Goal: Download file/media

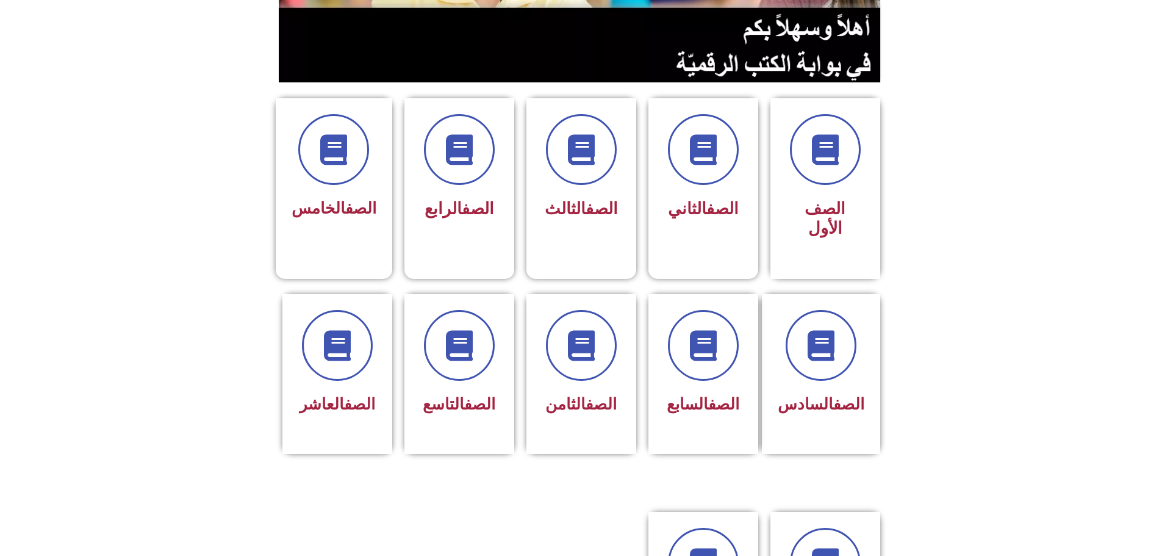
scroll to position [305, 0]
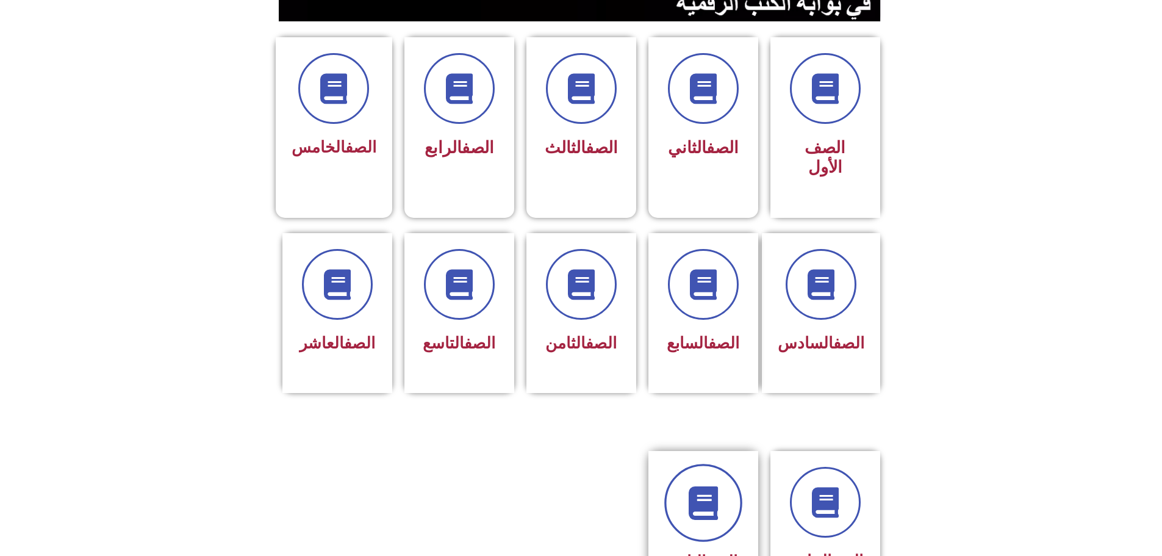
click at [696, 486] on icon at bounding box center [703, 503] width 34 height 34
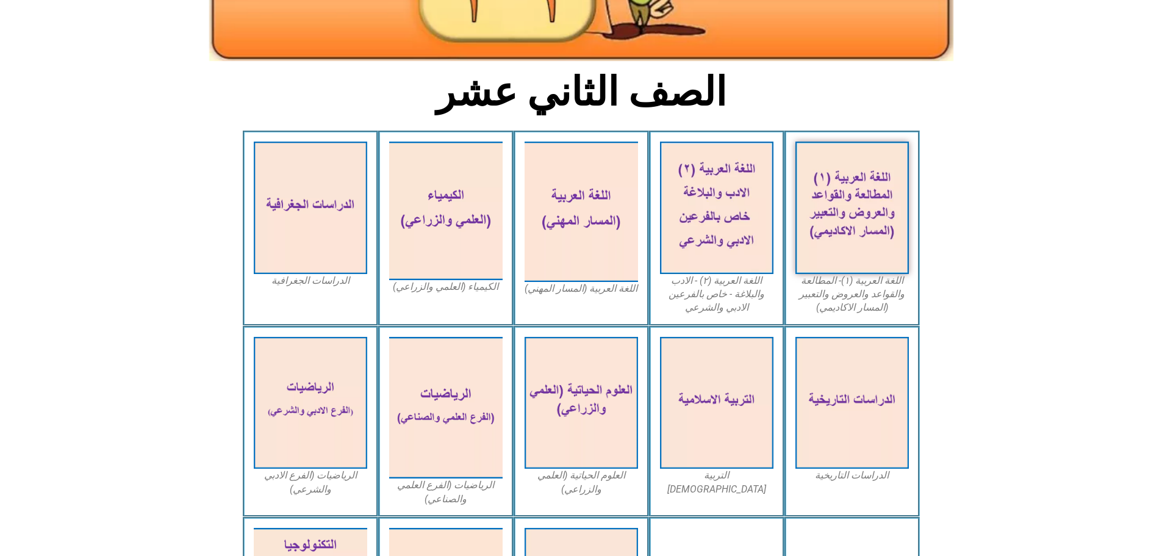
scroll to position [488, 0]
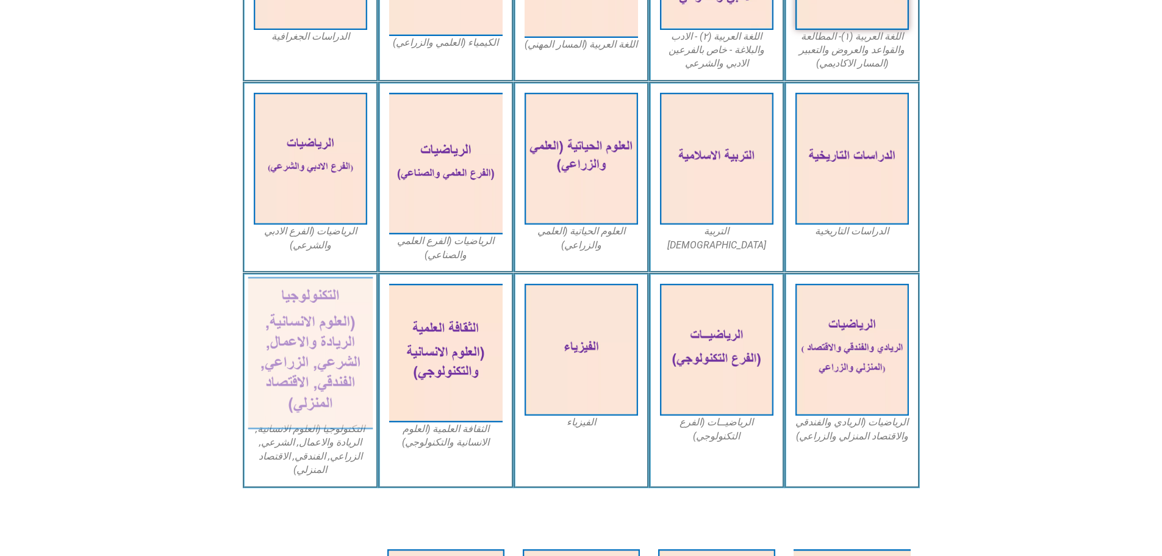
click at [270, 350] on img at bounding box center [310, 353] width 125 height 152
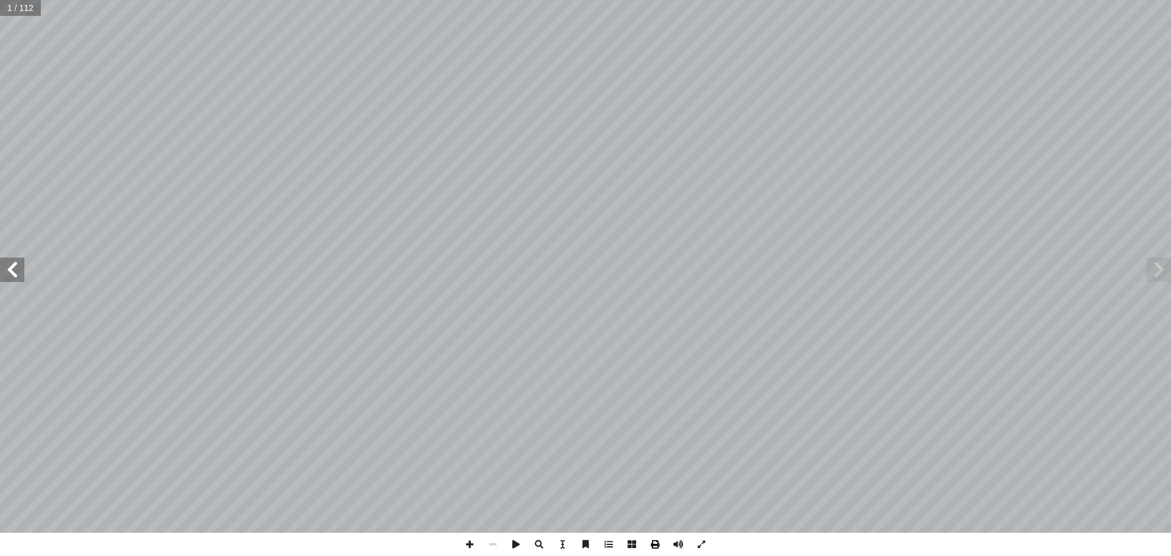
click at [656, 545] on span at bounding box center [654, 543] width 23 height 23
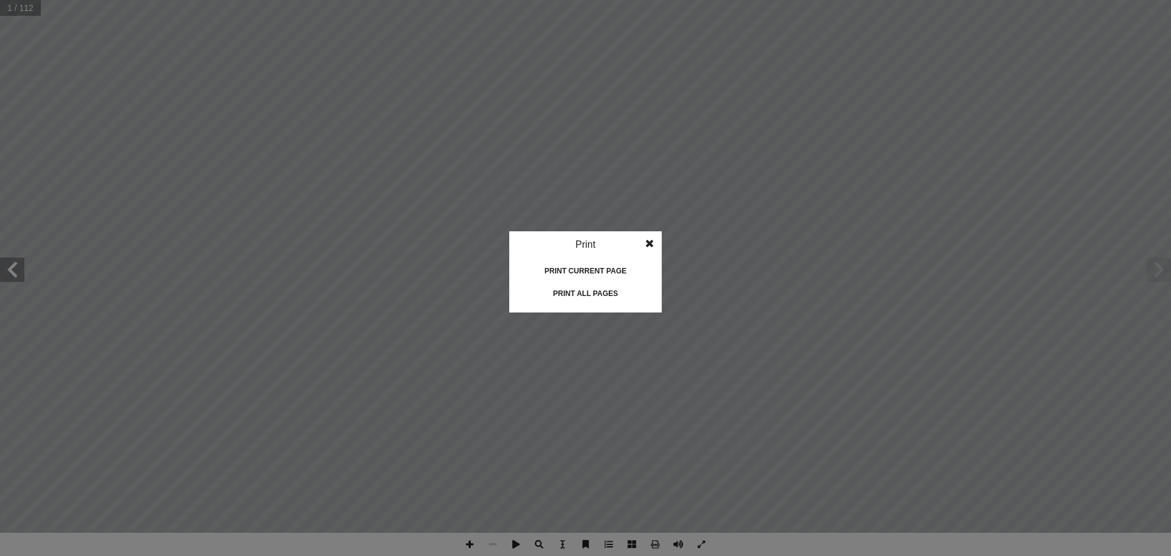
click at [557, 291] on div "Print all pages" at bounding box center [585, 294] width 122 height 20
